Goal: Navigation & Orientation: Find specific page/section

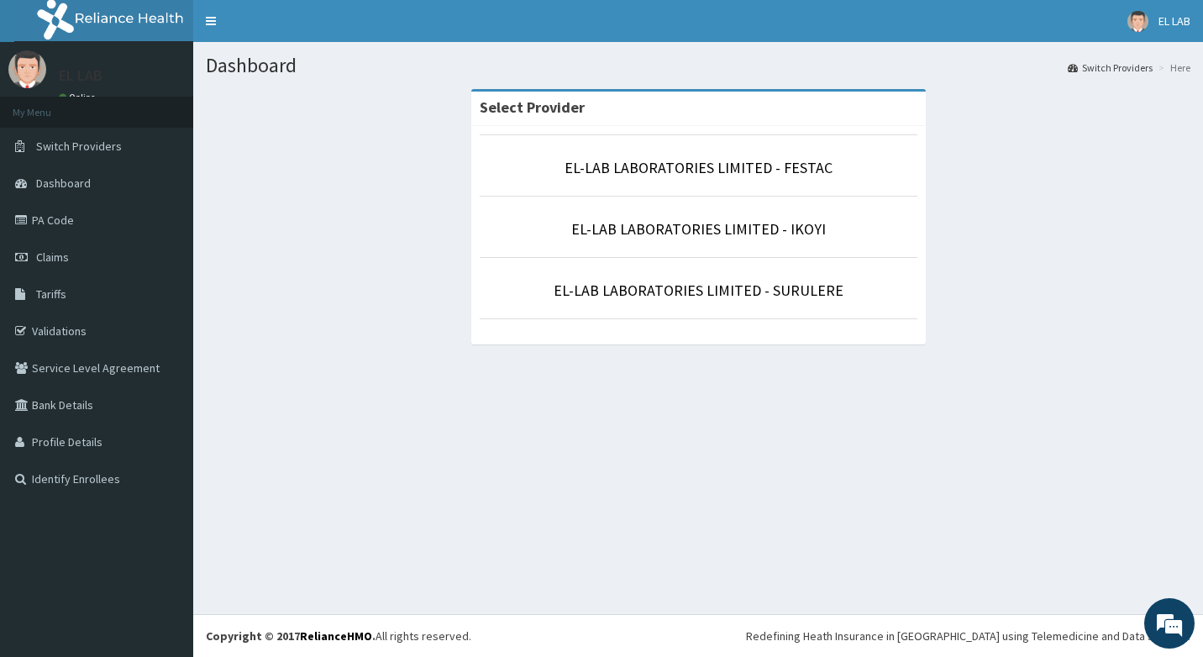
click at [813, 304] on li "EL-LAB LABORATORIES LIMITED - SURULERE" at bounding box center [698, 288] width 438 height 62
drag, startPoint x: 770, startPoint y: 294, endPoint x: 773, endPoint y: 302, distance: 8.8
click at [770, 296] on link "EL-LAB LABORATORIES LIMITED - SURULERE" at bounding box center [698, 289] width 290 height 19
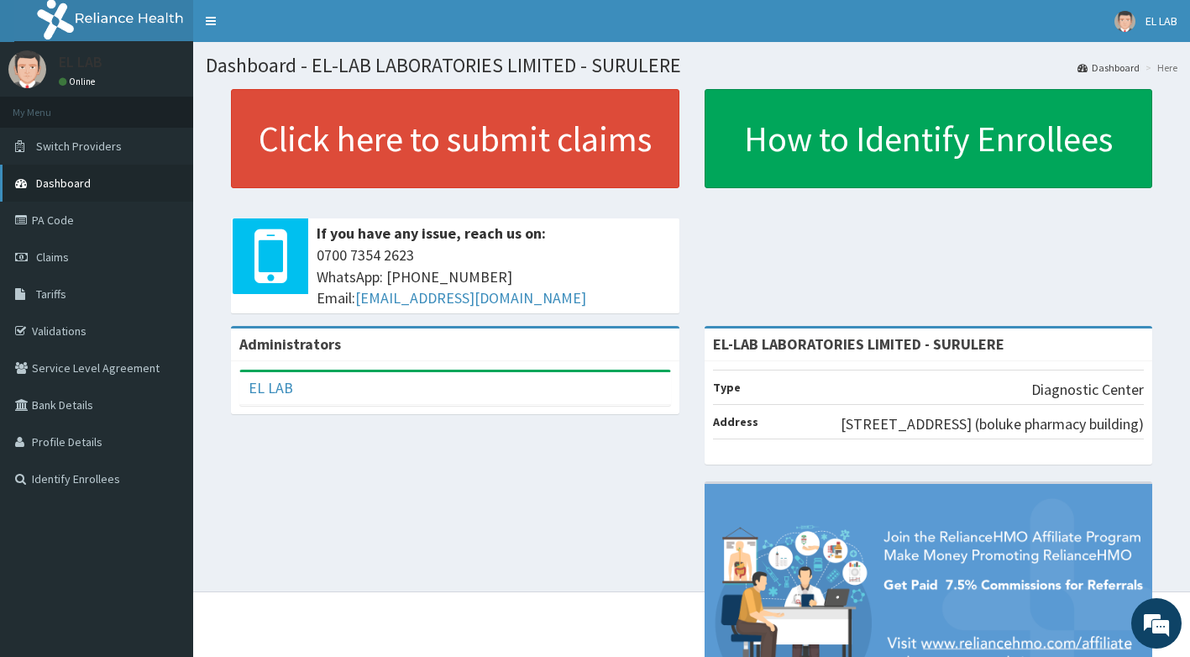
click at [117, 193] on link "Dashboard" at bounding box center [96, 183] width 193 height 37
click at [91, 220] on link "PA Code" at bounding box center [96, 220] width 193 height 37
